Goal: Task Accomplishment & Management: Use online tool/utility

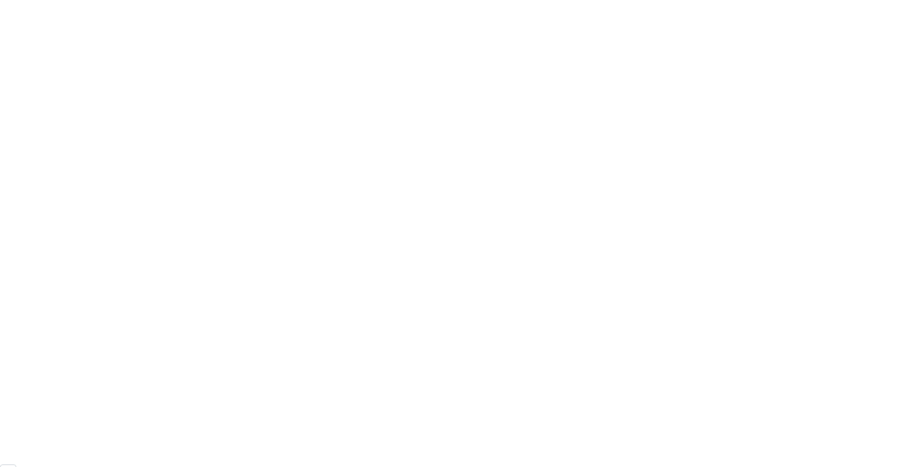
scroll to position [93, 0]
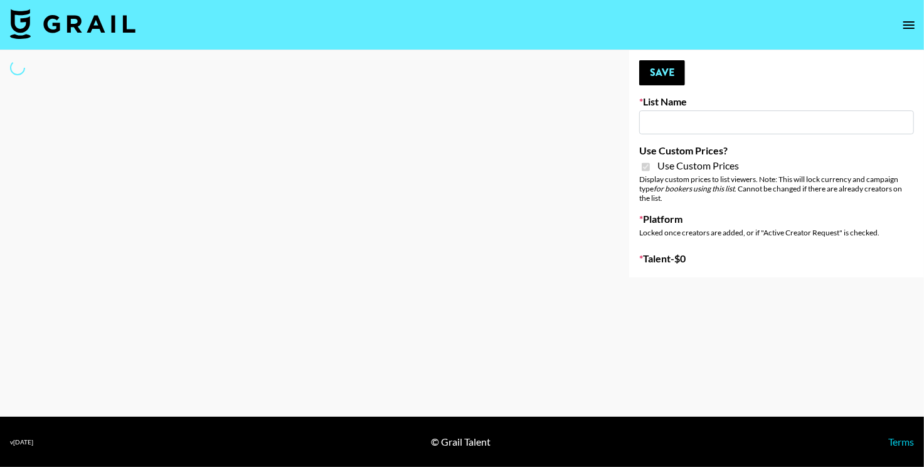
type input "Luckin - IG"
checkbox input "true"
select select "Brand"
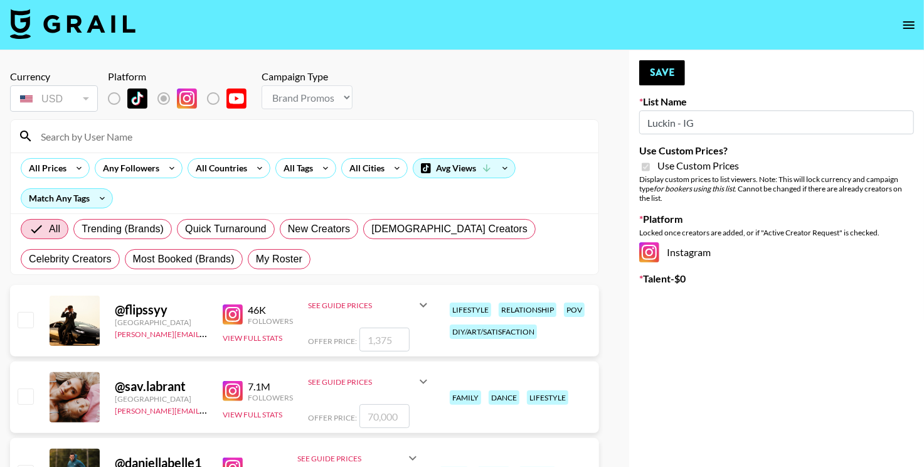
click at [145, 137] on input at bounding box center [312, 136] width 558 height 20
click at [361, 249] on div "All Trending (Brands) Quick Turnaround New Creators [DEMOGRAPHIC_DATA] Creators…" at bounding box center [304, 244] width 573 height 60
click at [256, 252] on span "My Roster" at bounding box center [279, 258] width 46 height 15
click at [256, 259] on input "My Roster" at bounding box center [256, 259] width 0 height 0
radio input "true"
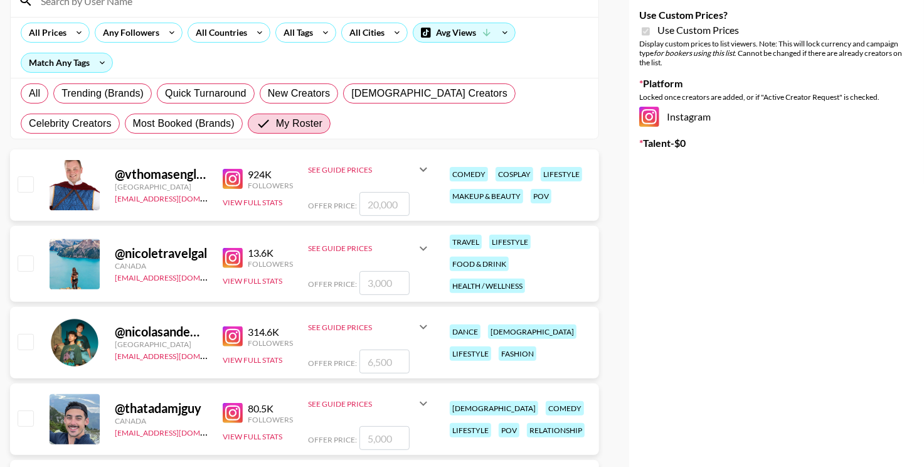
scroll to position [143, 0]
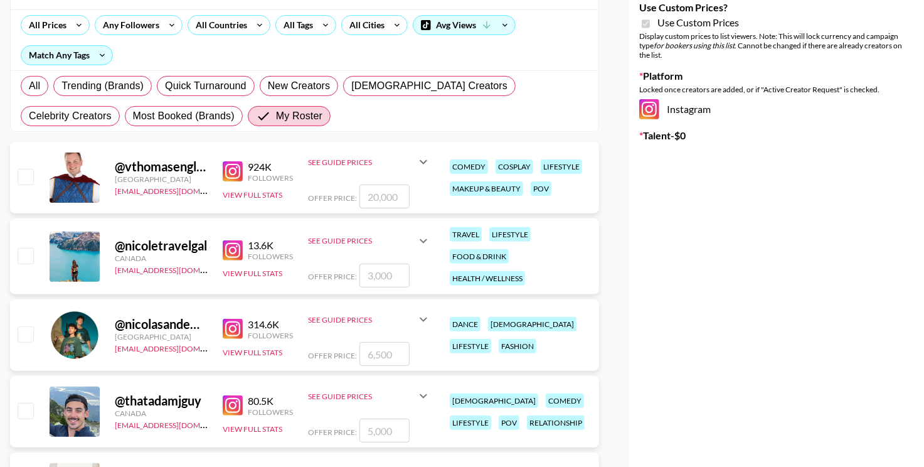
click at [384, 358] on input "number" at bounding box center [384, 354] width 50 height 24
checkbox input "true"
type input "3000"
click at [709, 189] on textarea at bounding box center [782, 187] width 207 height 24
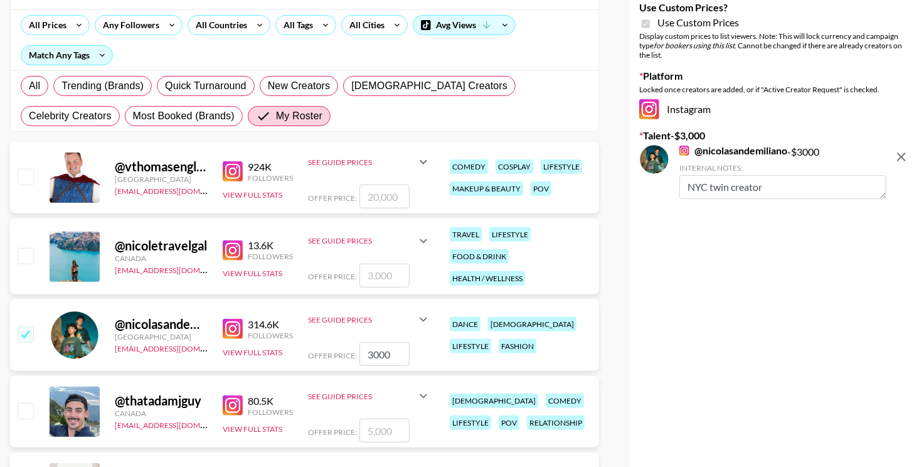
scroll to position [9, 0]
type textarea "NYC twin creator"
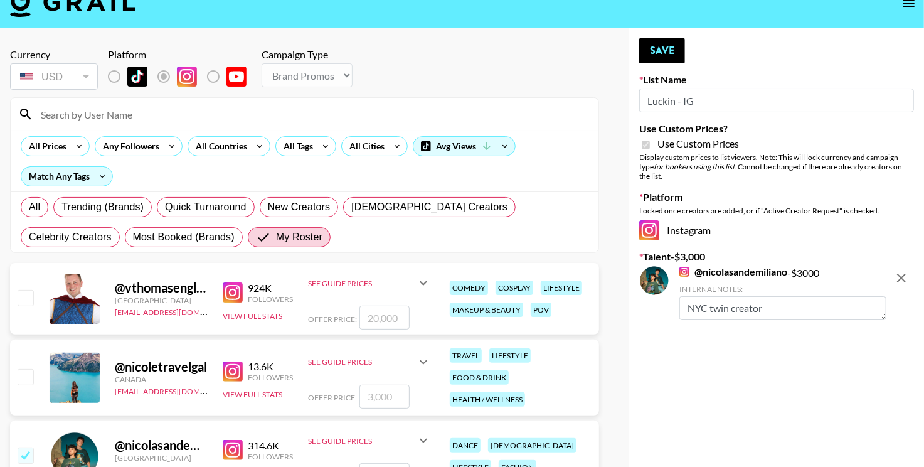
scroll to position [16, 0]
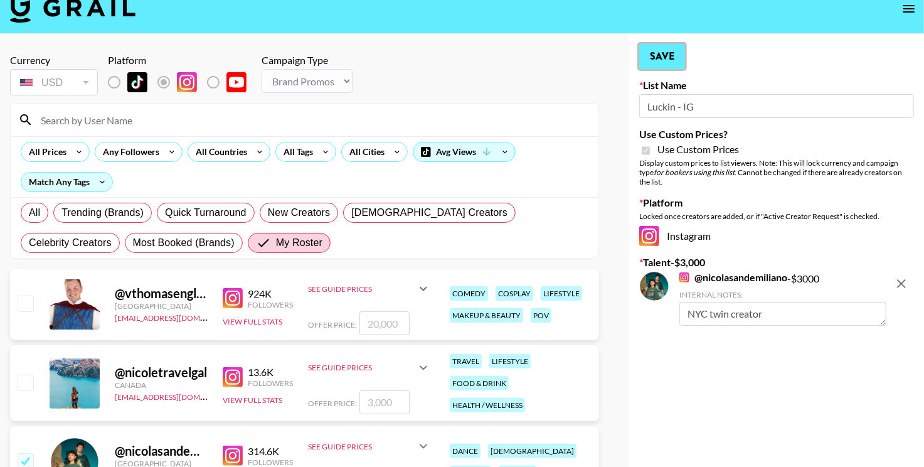
click at [657, 59] on button "Save" at bounding box center [662, 56] width 46 height 25
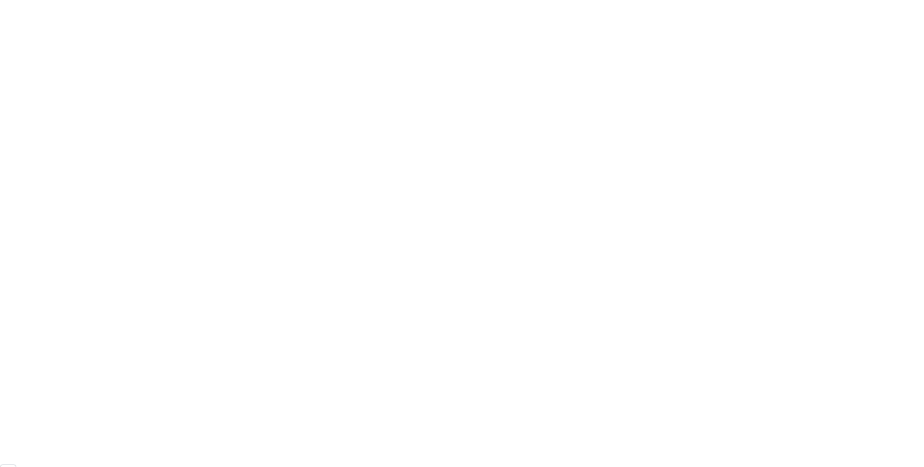
scroll to position [93, 0]
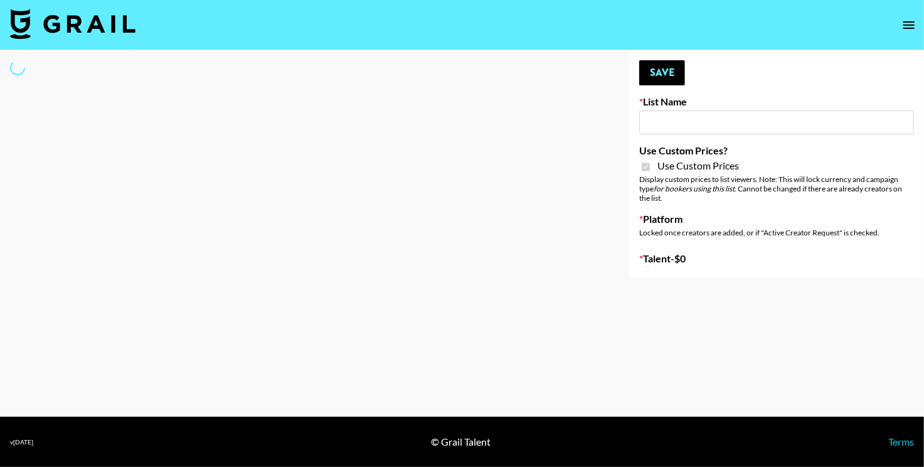
type input "Luckin - TT"
checkbox input "true"
select select "Brand"
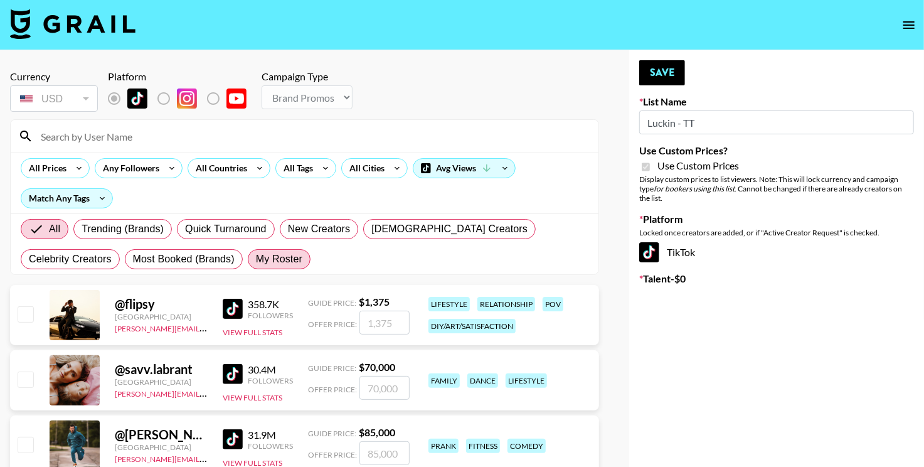
click at [256, 263] on span "My Roster" at bounding box center [279, 258] width 46 height 15
click at [256, 259] on input "My Roster" at bounding box center [256, 259] width 0 height 0
radio input "true"
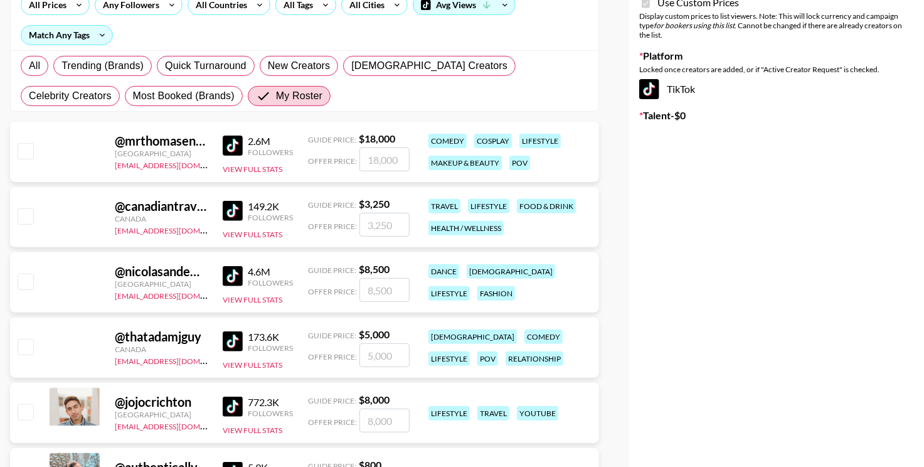
scroll to position [176, 0]
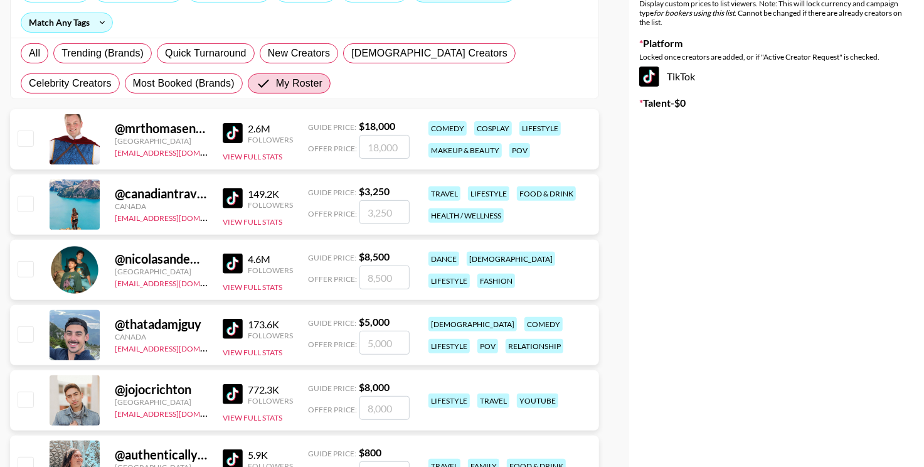
click at [392, 275] on input "number" at bounding box center [384, 277] width 50 height 24
checkbox input "true"
type input "3000"
click at [715, 159] on textarea at bounding box center [782, 154] width 207 height 24
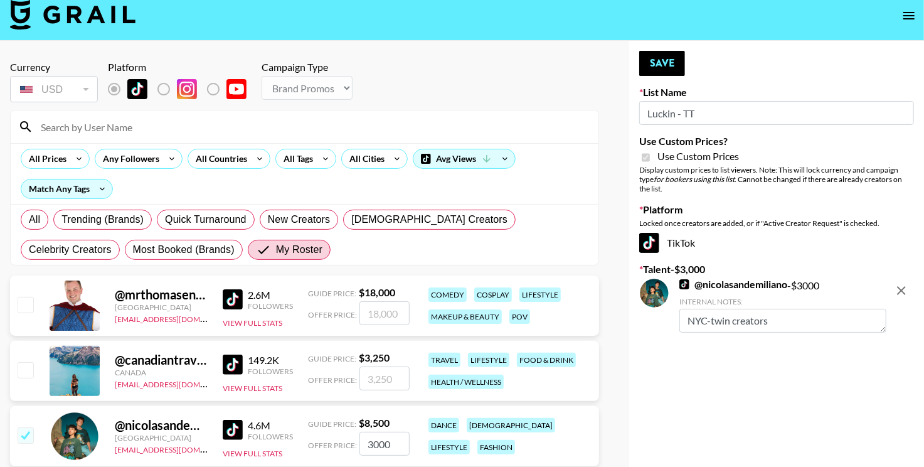
scroll to position [0, 0]
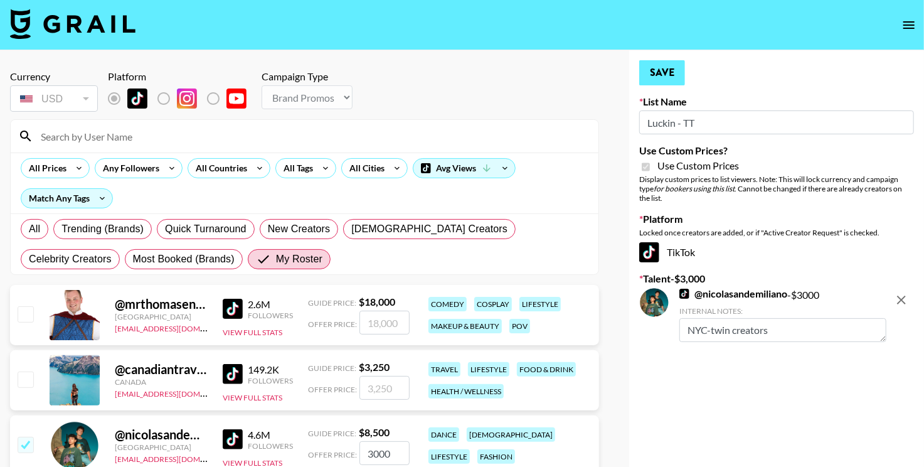
type textarea "NYC-twin creators"
click at [661, 73] on button "Save" at bounding box center [662, 72] width 46 height 25
